Goal: Task Accomplishment & Management: Complete application form

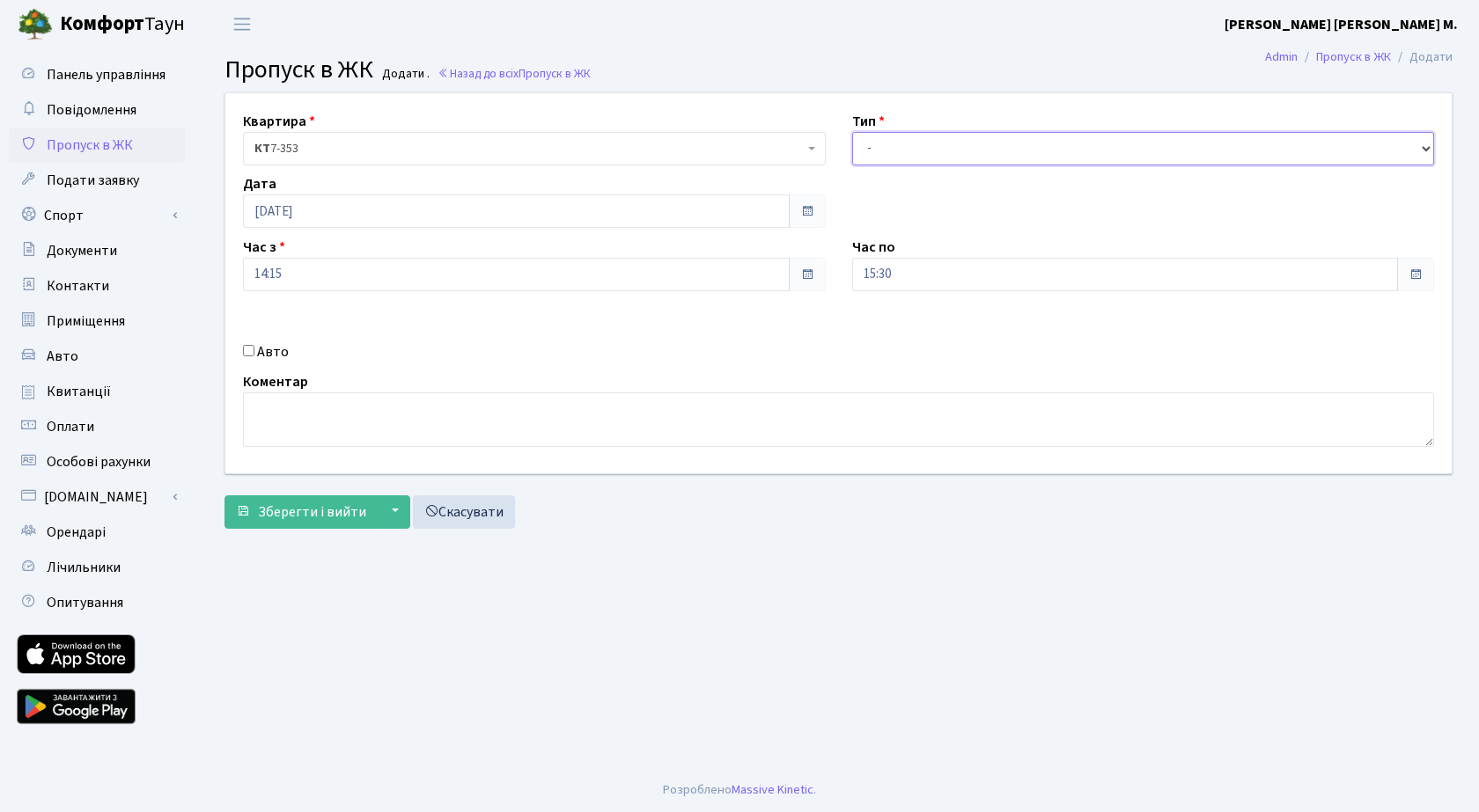
click at [939, 150] on select "- Доставка Таксі Гості Сервіс" at bounding box center [1143, 149] width 583 height 33
select select "3"
click at [852, 132] on select "- Доставка Таксі Гості Сервіс" at bounding box center [1143, 149] width 583 height 33
click at [296, 509] on span "Зберегти і вийти" at bounding box center [312, 511] width 108 height 19
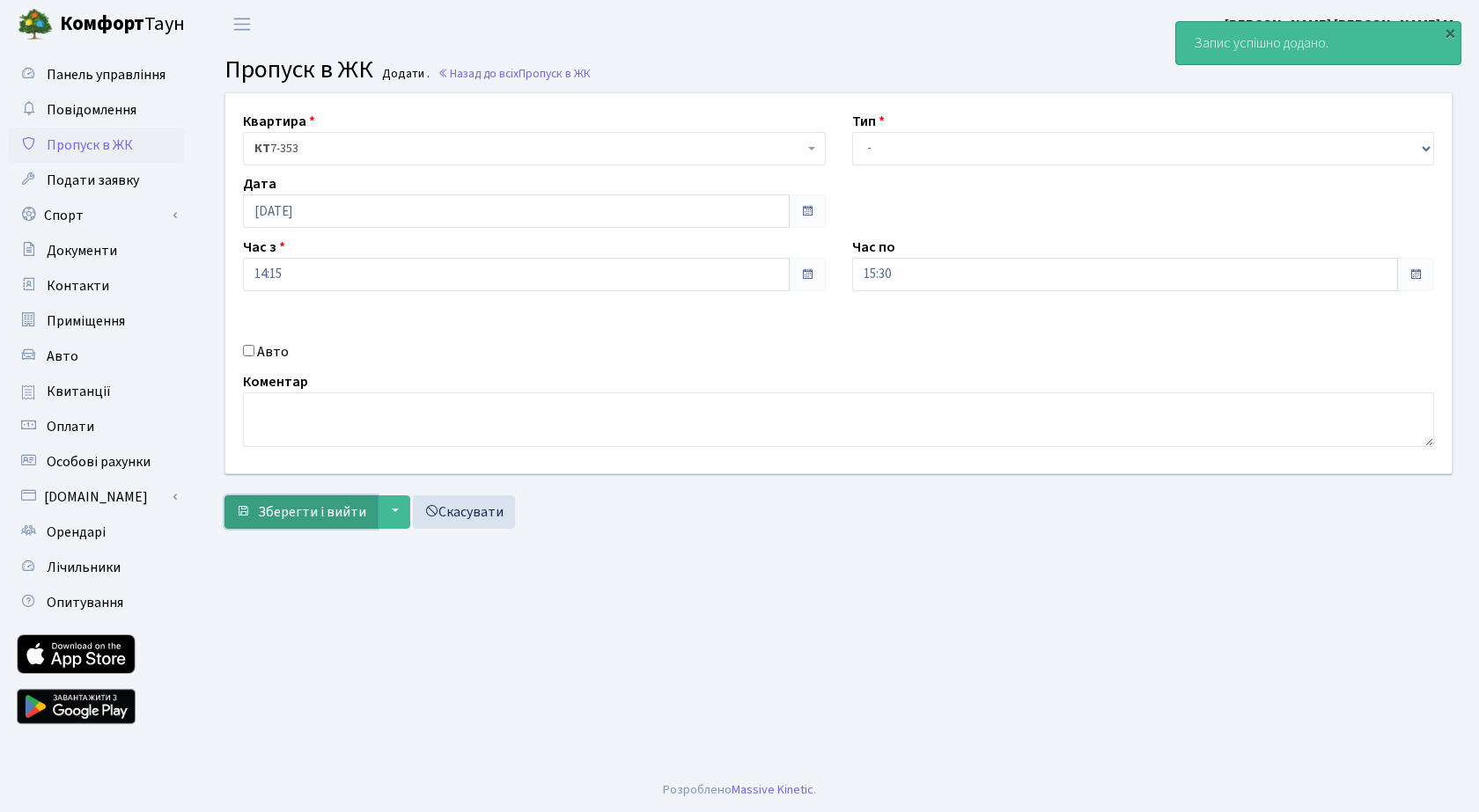
click at [294, 518] on span "Зберегти і вийти" at bounding box center [312, 511] width 108 height 19
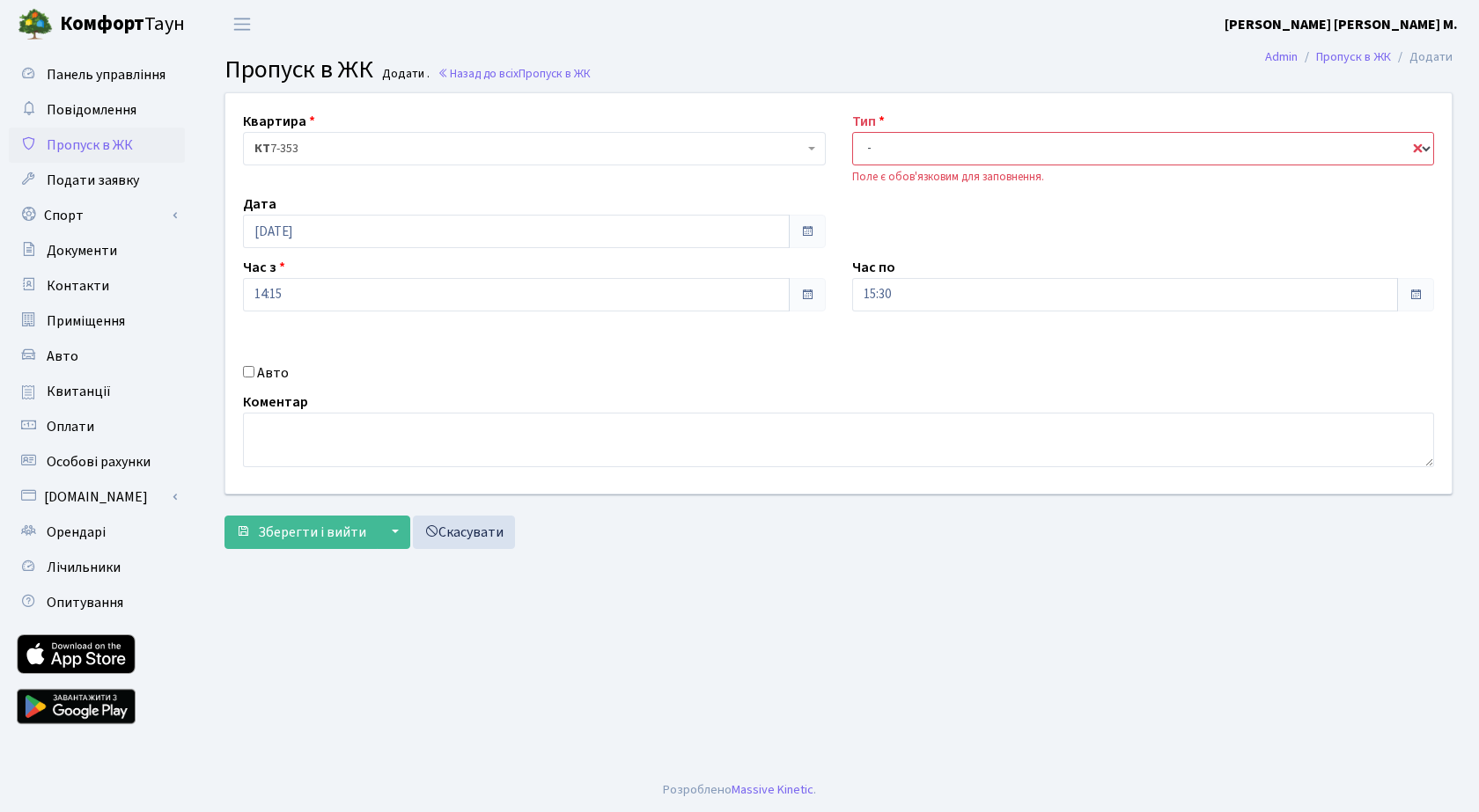
click at [890, 140] on select "- Доставка Таксі Гості Сервіс" at bounding box center [1143, 149] width 583 height 33
select select "3"
click at [852, 132] on select "- Доставка Таксі Гості Сервіс" at bounding box center [1143, 149] width 583 height 33
click at [333, 529] on span "Зберегти і вийти" at bounding box center [312, 532] width 108 height 19
